Goal: Task Accomplishment & Management: Manage account settings

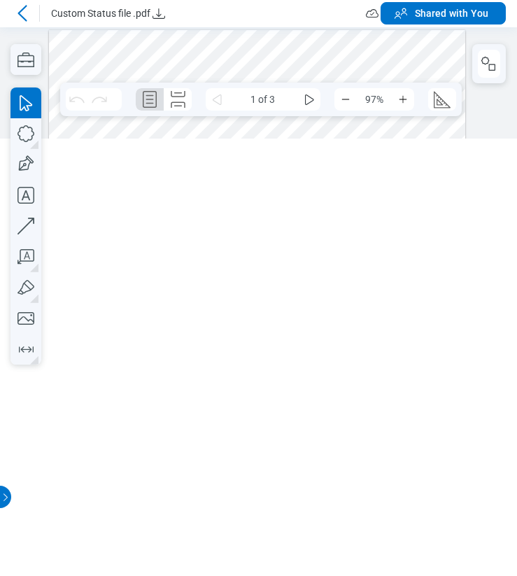
click at [23, 20] on icon at bounding box center [22, 13] width 17 height 17
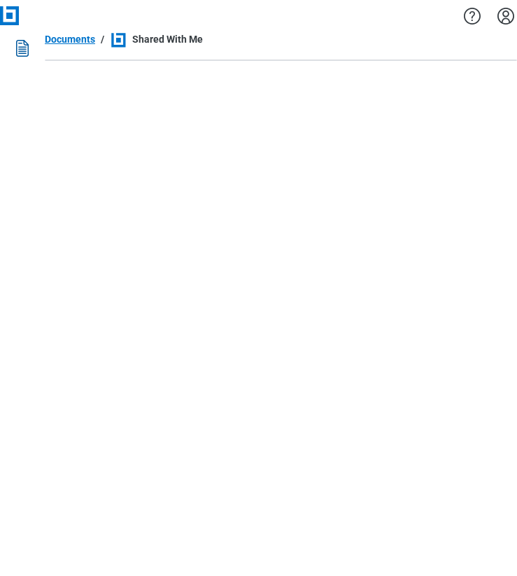
click at [495, 20] on icon "Settings" at bounding box center [506, 16] width 22 height 22
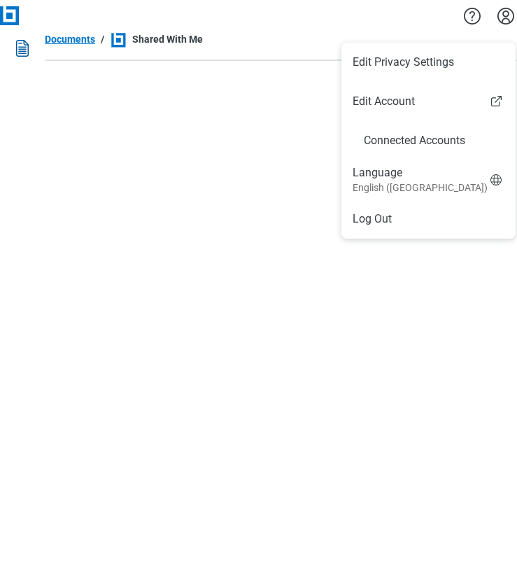
drag, startPoint x: 398, startPoint y: 228, endPoint x: 406, endPoint y: 236, distance: 11.9
click at [398, 228] on li "Log Out" at bounding box center [429, 219] width 174 height 39
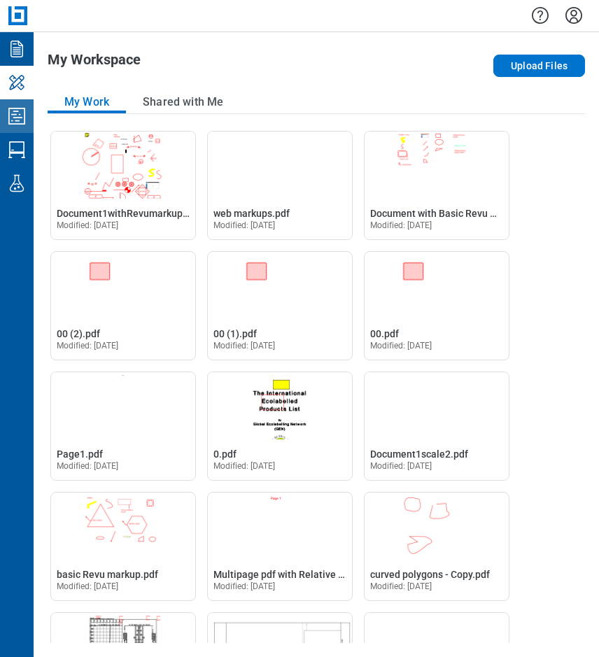
click at [20, 118] on icon "Studio Projects" at bounding box center [17, 116] width 22 height 22
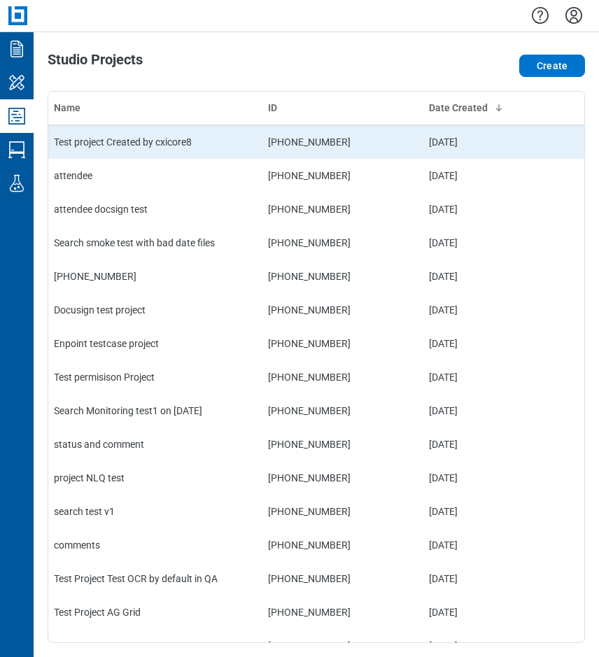
click at [156, 139] on td "Test project Created by cxicore8" at bounding box center [155, 142] width 214 height 34
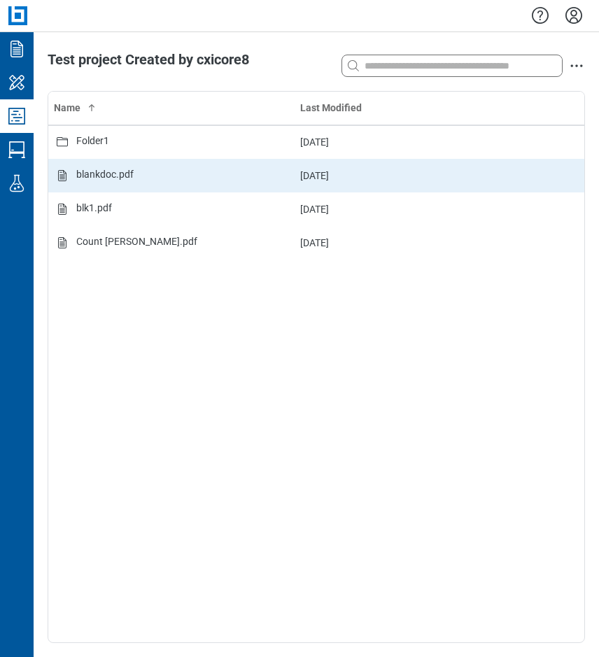
click at [123, 169] on div "blankdoc.pdf" at bounding box center [104, 175] width 57 height 17
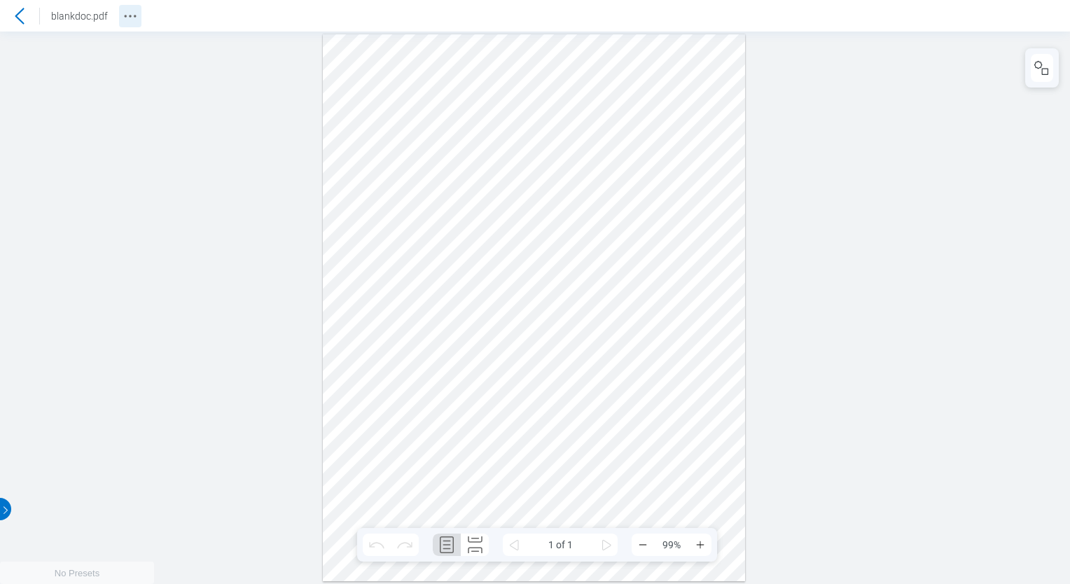
click at [127, 15] on icon "Revision History" at bounding box center [130, 16] width 17 height 17
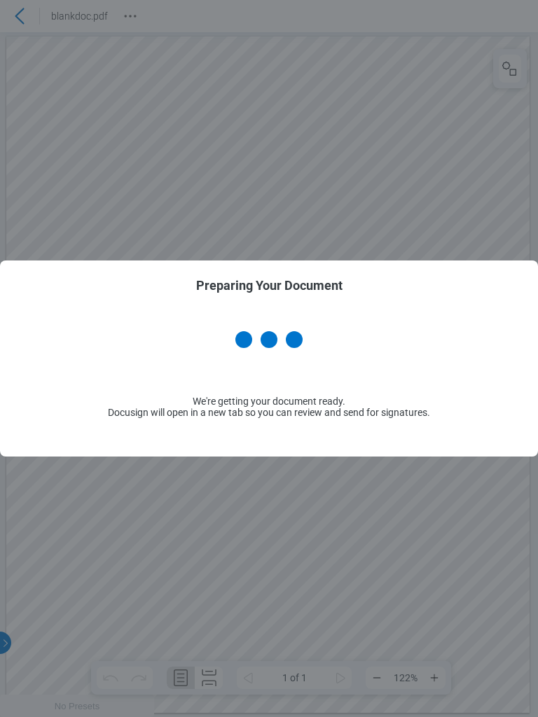
click at [196, 132] on div "Preparing Your Document We're getting your document ready. Docusign will open i…" at bounding box center [269, 358] width 538 height 717
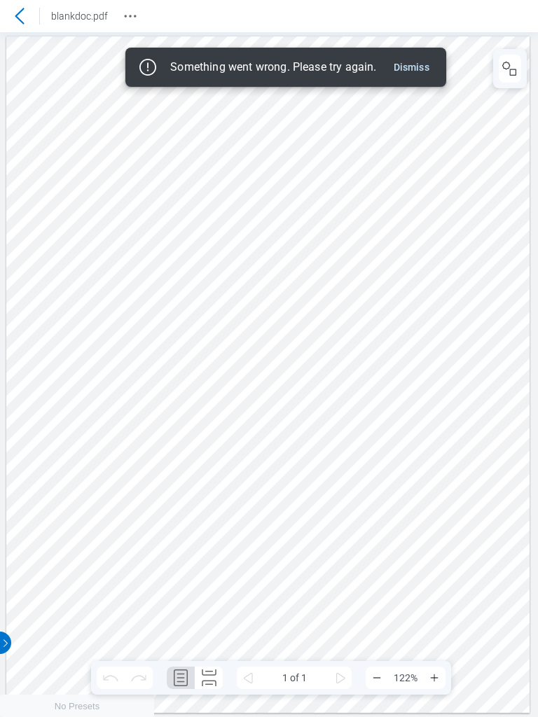
click at [419, 71] on button "Dismiss" at bounding box center [411, 67] width 47 height 17
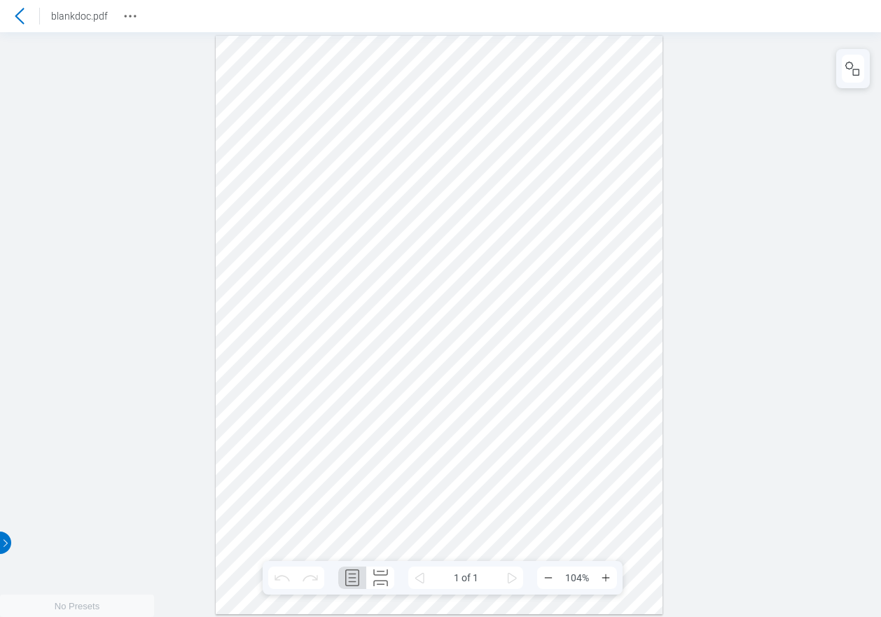
click at [17, 18] on icon at bounding box center [19, 16] width 9 height 16
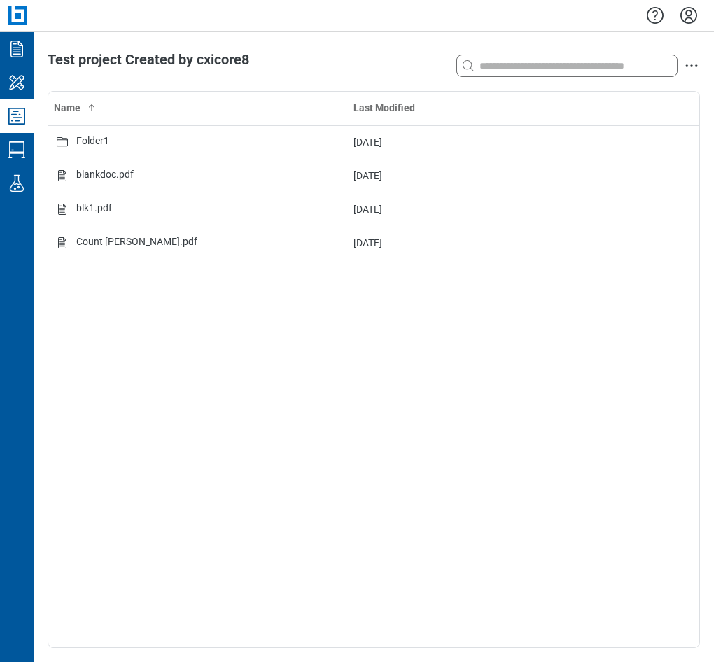
click at [13, 114] on icon "Studio Projects" at bounding box center [16, 116] width 17 height 17
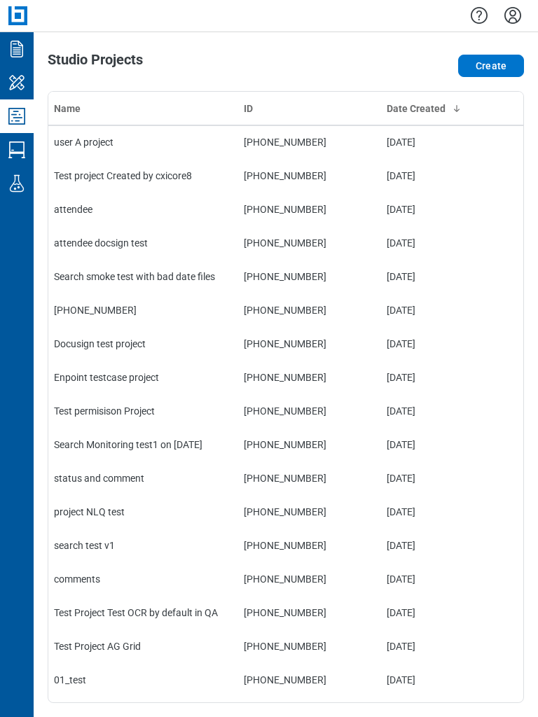
click at [104, 143] on td "user A project" at bounding box center [143, 142] width 190 height 34
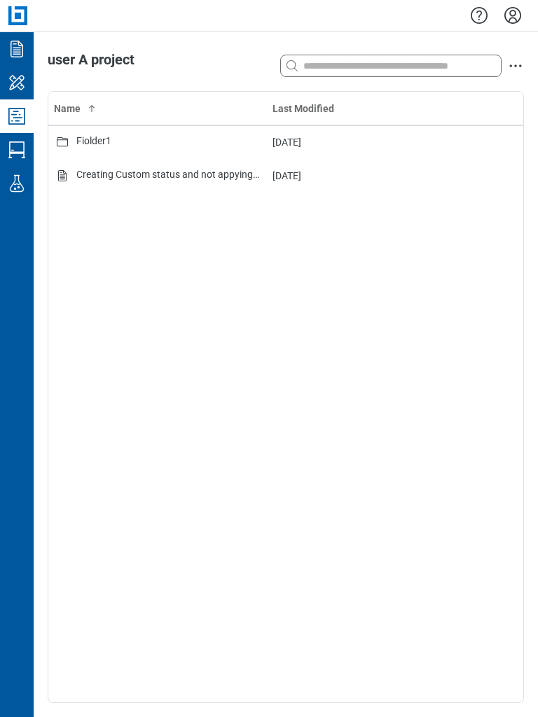
click at [165, 173] on div "Creating Custom status and not appying on any markup.pdf" at bounding box center [168, 175] width 185 height 17
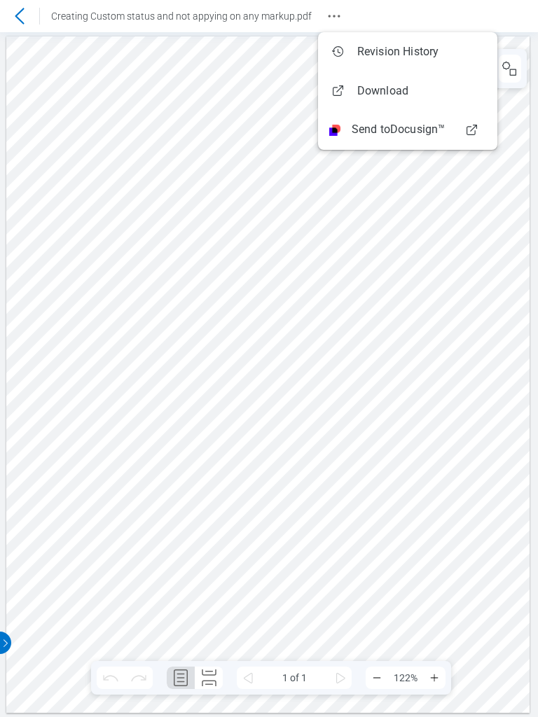
click at [337, 16] on circle "Revision History" at bounding box center [338, 16] width 2 height 2
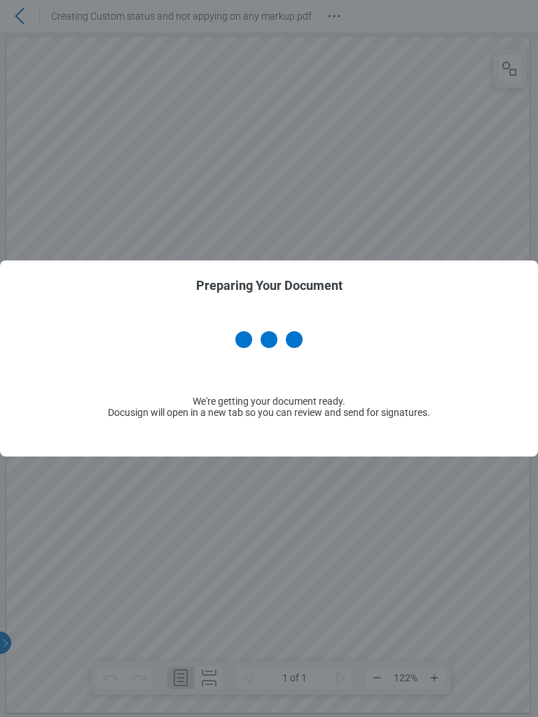
click at [372, 131] on div "Preparing Your Document We're getting your document ready. Docusign will open i…" at bounding box center [269, 358] width 538 height 717
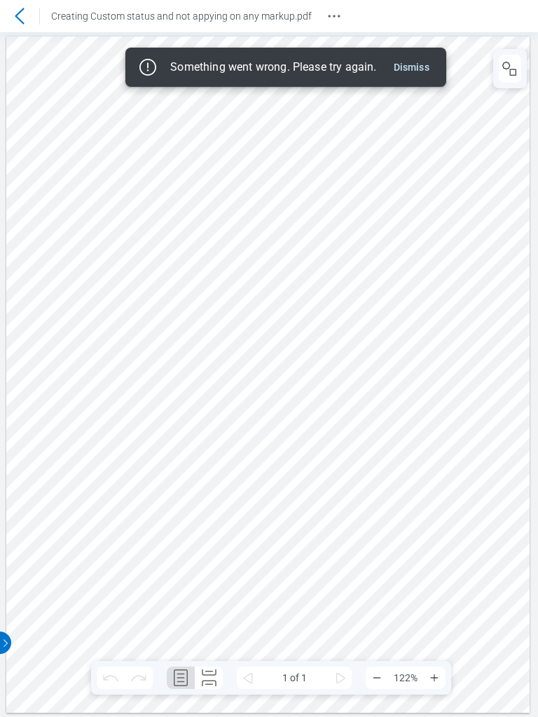
click at [415, 70] on button "Dismiss" at bounding box center [411, 67] width 47 height 17
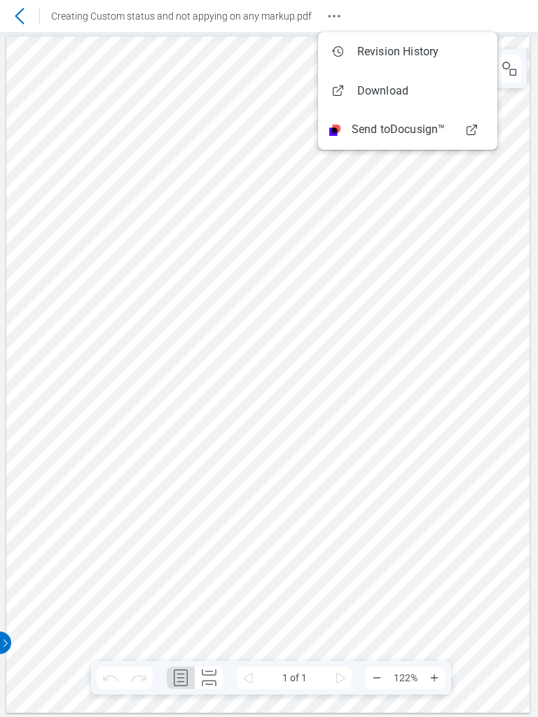
click at [337, 16] on circle "Revision History" at bounding box center [338, 16] width 2 height 2
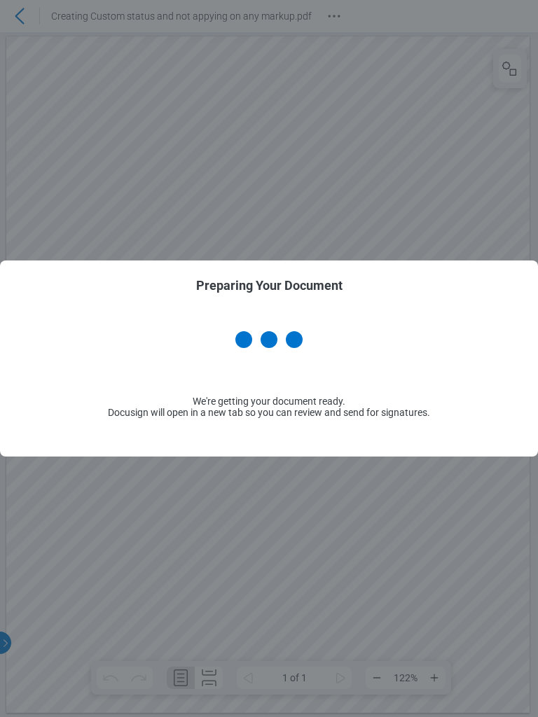
click at [398, 134] on div "Preparing Your Document We're getting your document ready. Docusign will open i…" at bounding box center [269, 358] width 538 height 717
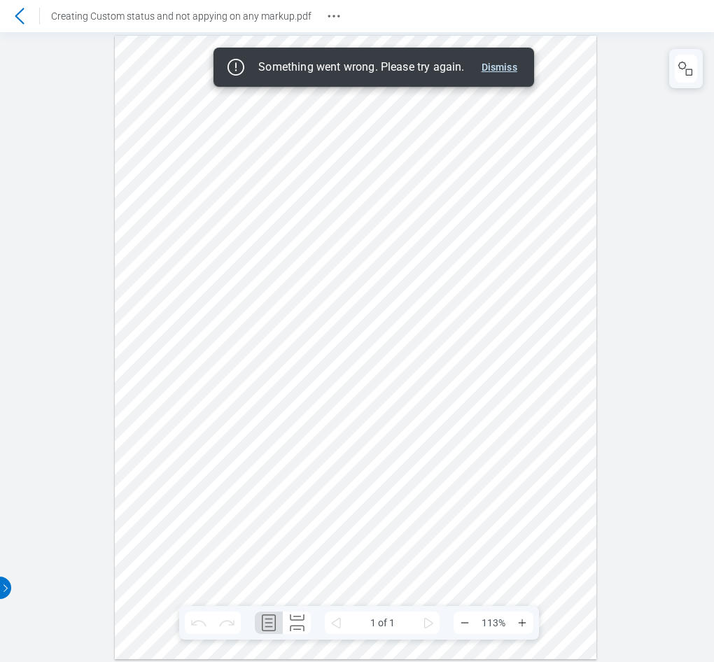
click at [503, 63] on button "Dismiss" at bounding box center [499, 67] width 47 height 17
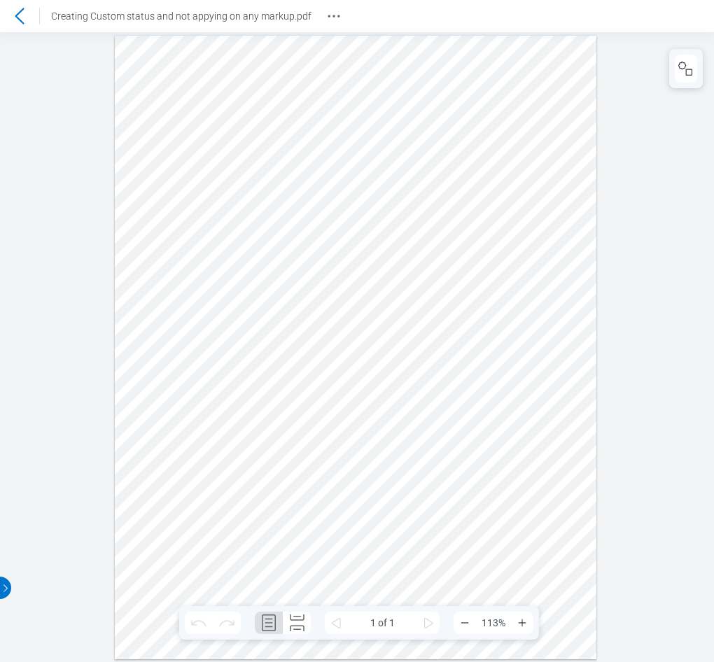
click at [29, 18] on div at bounding box center [19, 16] width 22 height 22
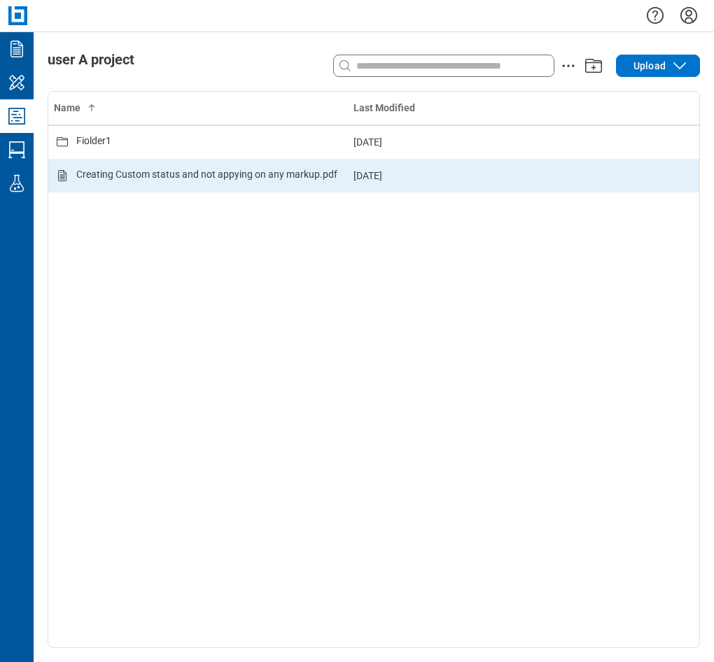
click at [263, 171] on div "Creating Custom status and not appying on any markup.pdf" at bounding box center [206, 175] width 261 height 17
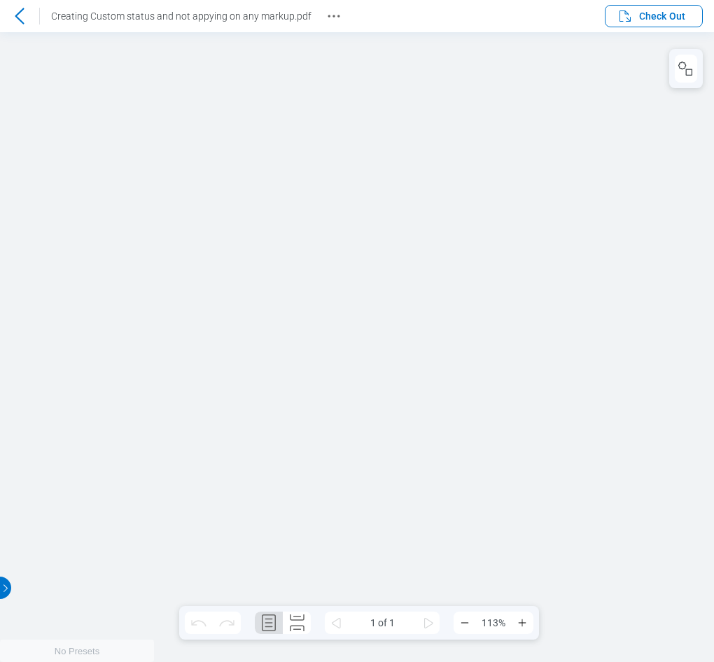
scroll to position [1, 0]
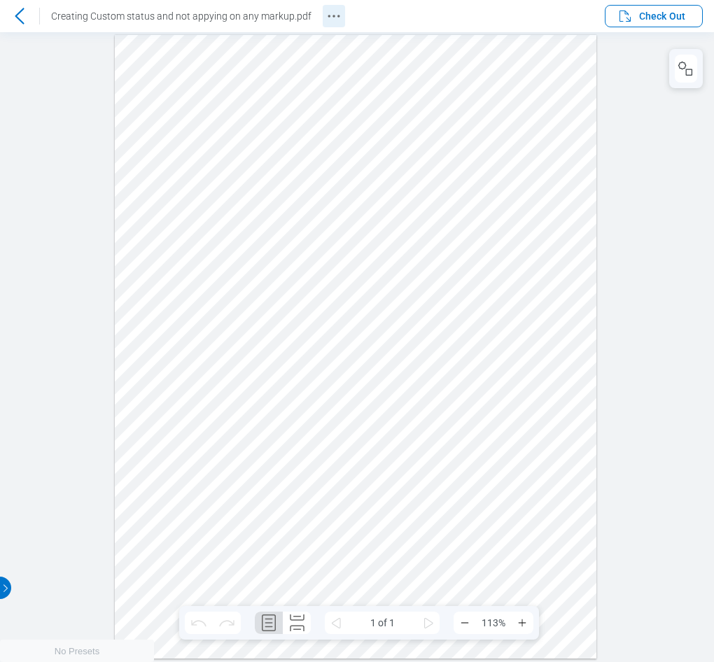
click at [328, 13] on icon "Revision History" at bounding box center [334, 16] width 17 height 17
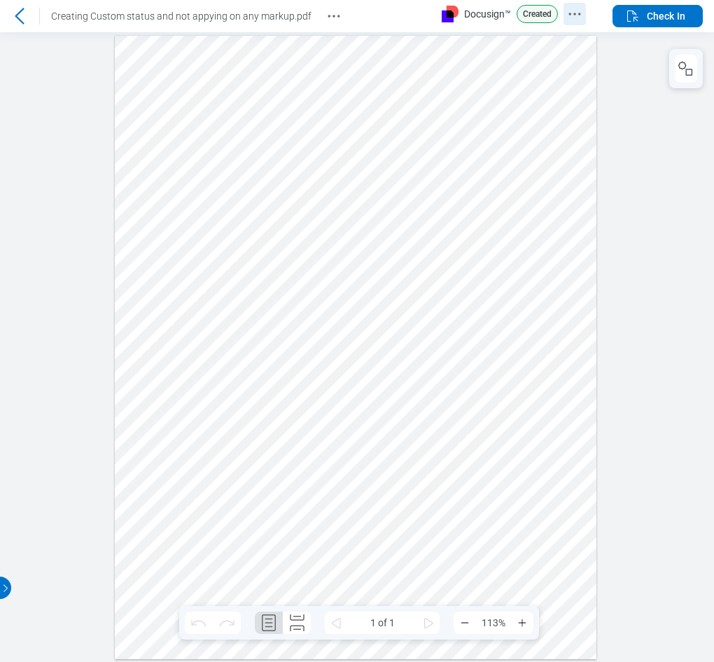
click at [575, 18] on icon "Docusign Menu" at bounding box center [574, 14] width 17 height 17
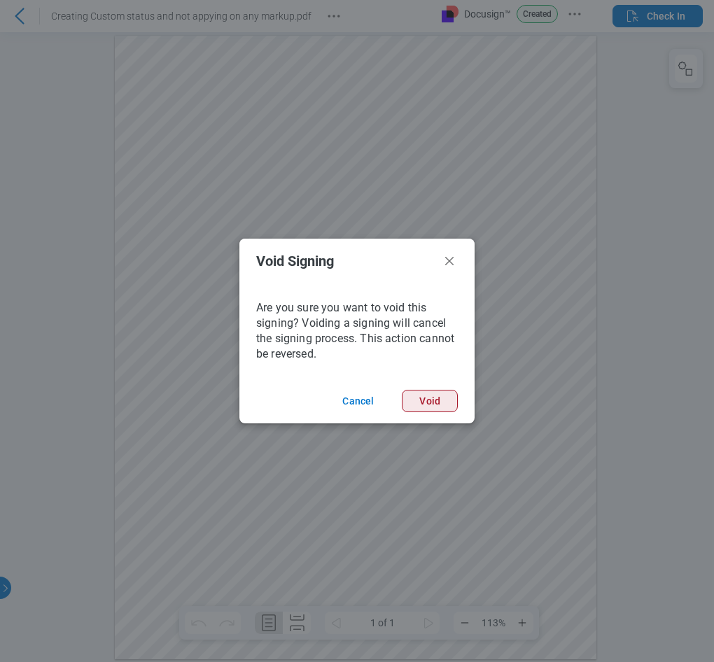
click at [713, 316] on button "Void" at bounding box center [719, 311] width 8 height 8
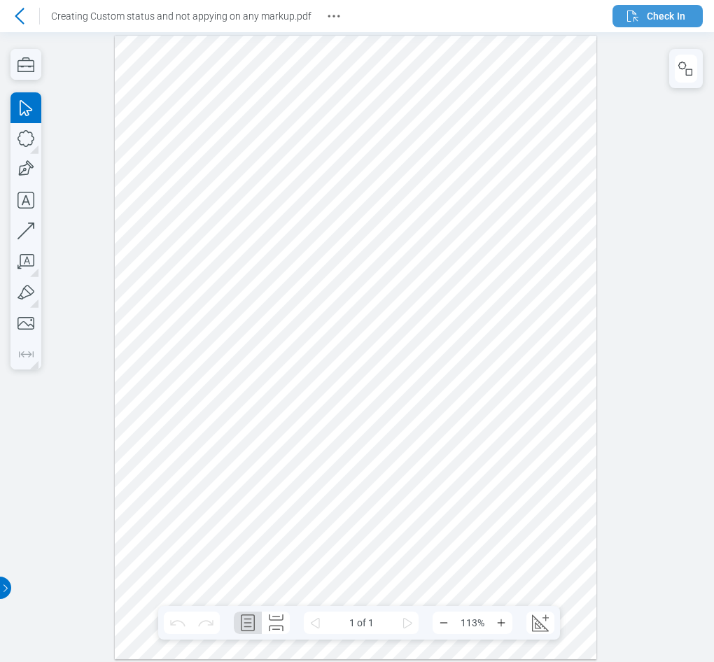
click at [657, 17] on span "Check In" at bounding box center [666, 16] width 39 height 14
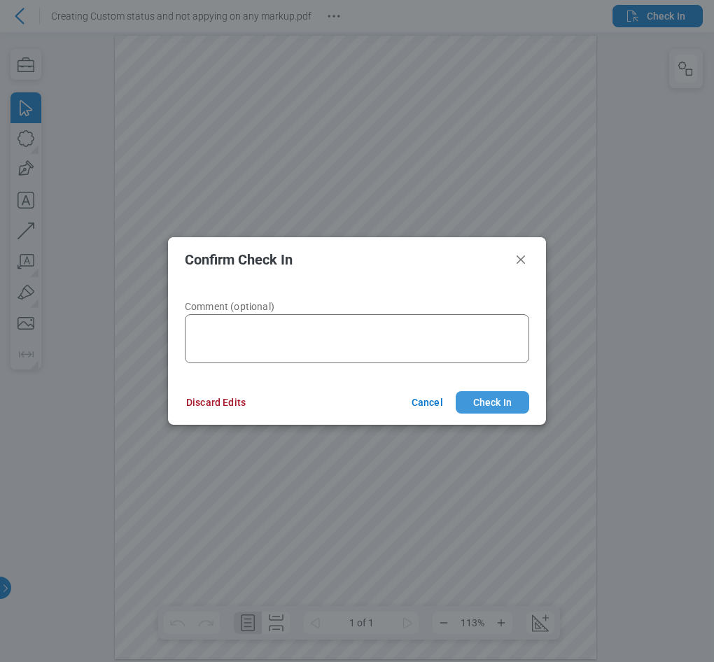
click at [502, 409] on button "Check In" at bounding box center [493, 402] width 74 height 22
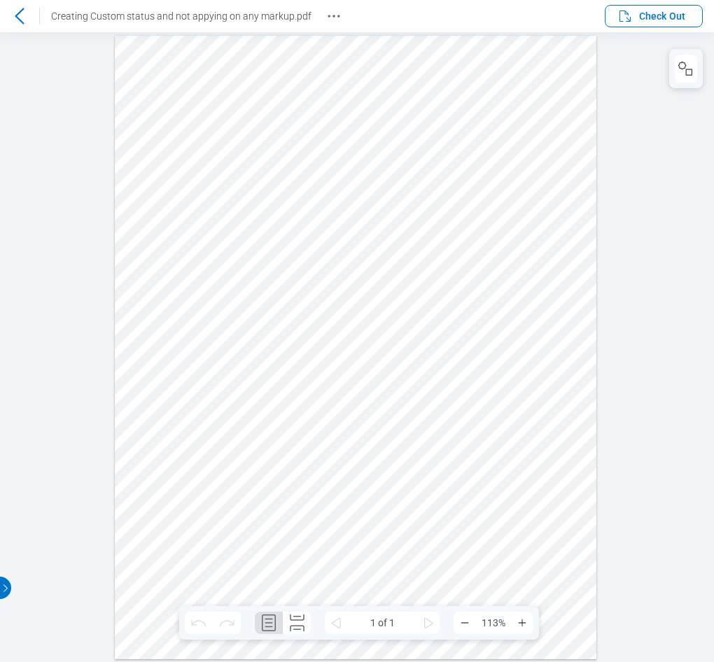
click at [17, 18] on icon at bounding box center [19, 16] width 17 height 17
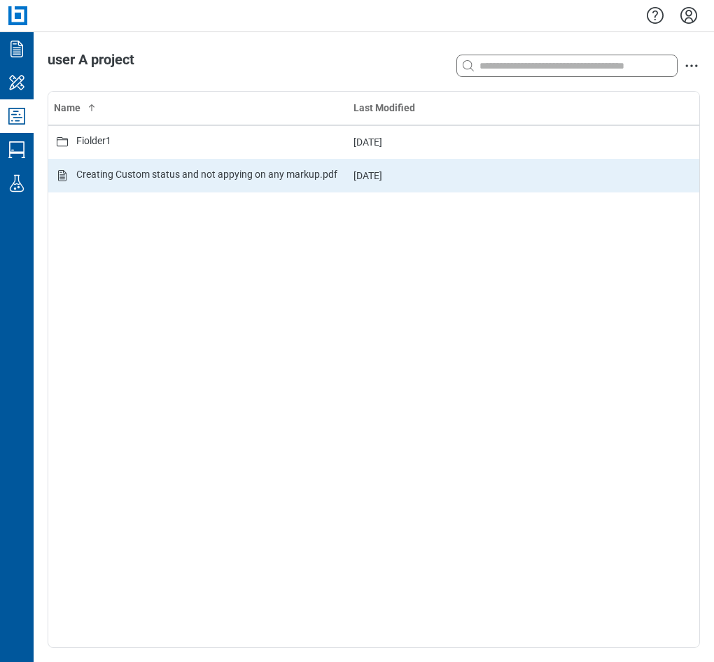
click at [138, 178] on div "Creating Custom status and not appying on any markup.pdf" at bounding box center [206, 175] width 261 height 17
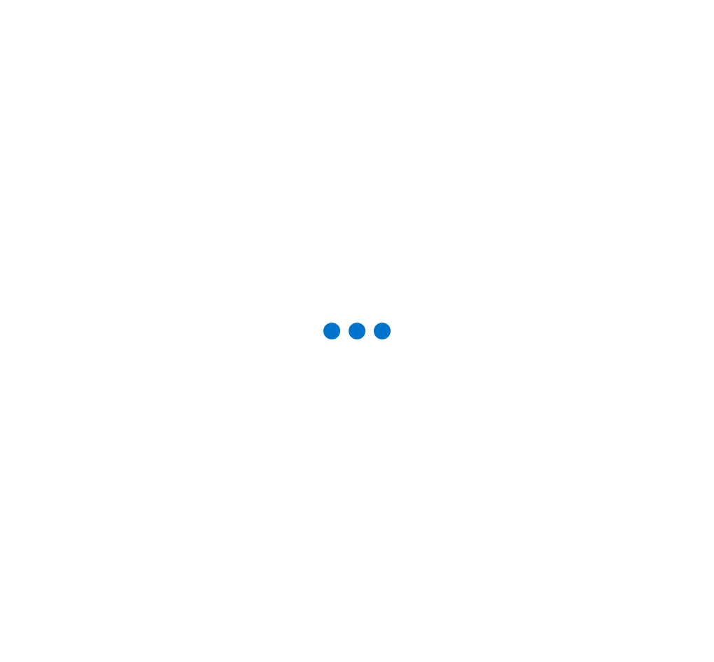
scroll to position [1, 0]
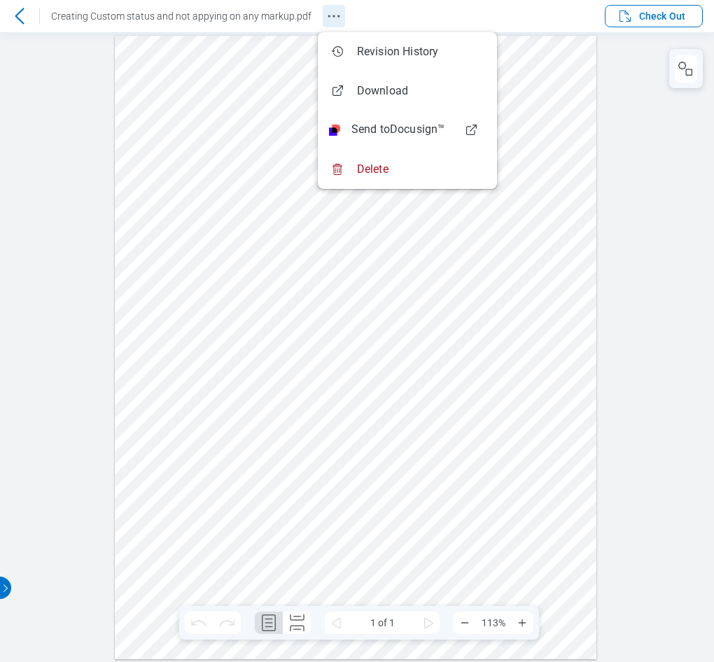
click at [327, 14] on icon "Revision History" at bounding box center [334, 16] width 17 height 17
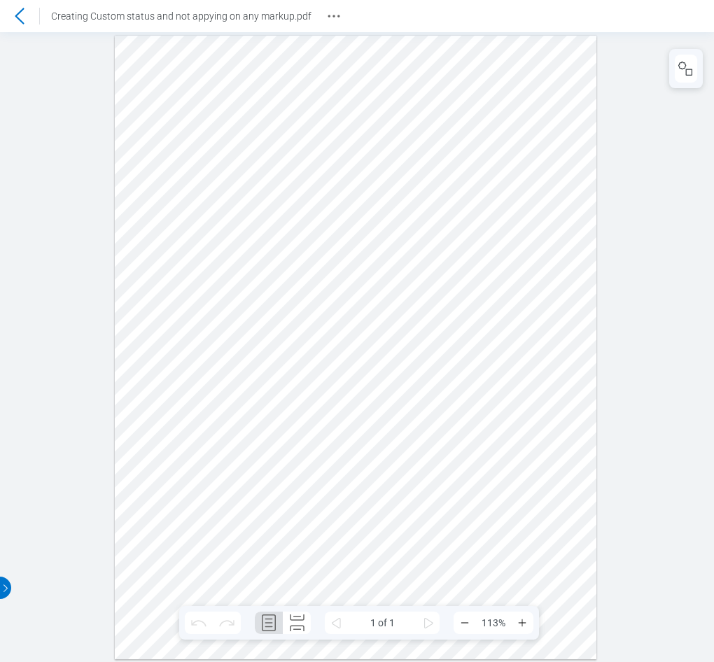
click at [24, 15] on icon at bounding box center [19, 16] width 17 height 17
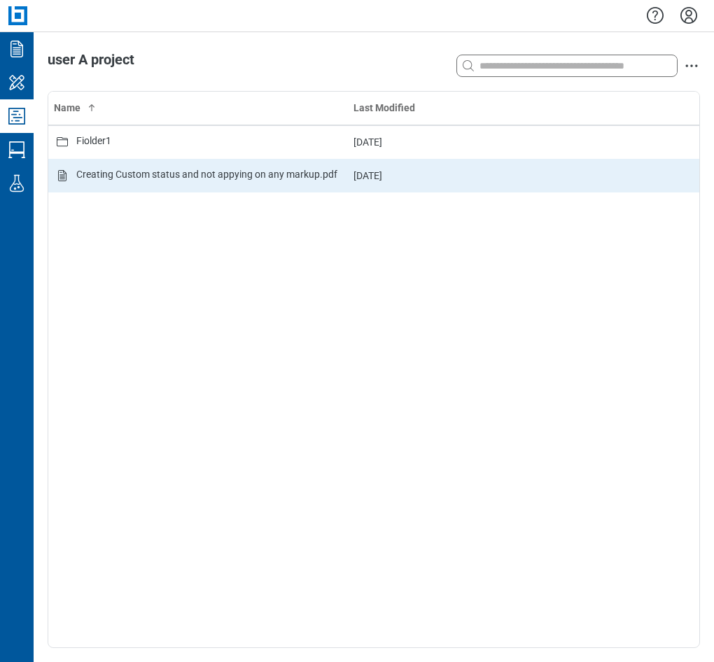
drag, startPoint x: 238, startPoint y: 306, endPoint x: 408, endPoint y: 176, distance: 214.3
click at [239, 306] on div "Name Last Modified Fiolder1 [DATE] Creating Custom status and not appying on an…" at bounding box center [373, 370] width 651 height 556
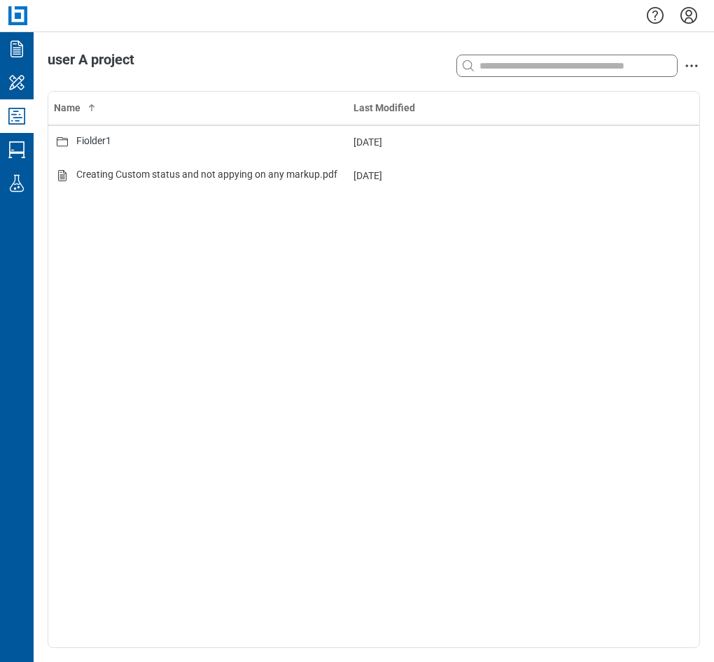
click at [675, 10] on div at bounding box center [374, 16] width 681 height 32
click at [691, 13] on icon "Settings" at bounding box center [689, 15] width 17 height 17
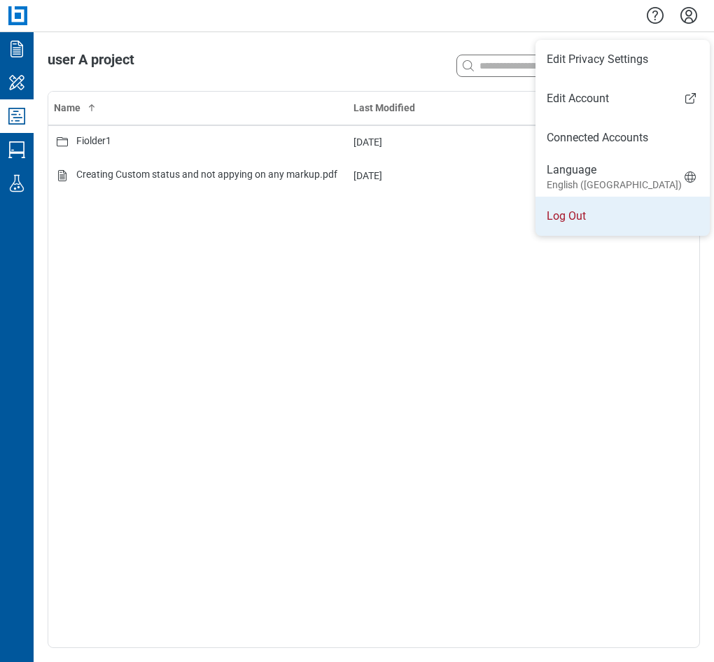
click at [1, 23] on li "Log Out" at bounding box center [1, 23] width 0 height 0
